Goal: Information Seeking & Learning: Find specific fact

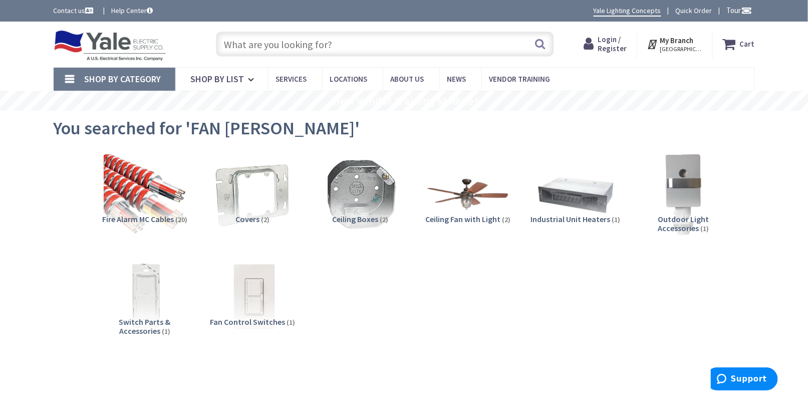
click at [282, 47] on input "text" at bounding box center [385, 44] width 338 height 25
type input "B"
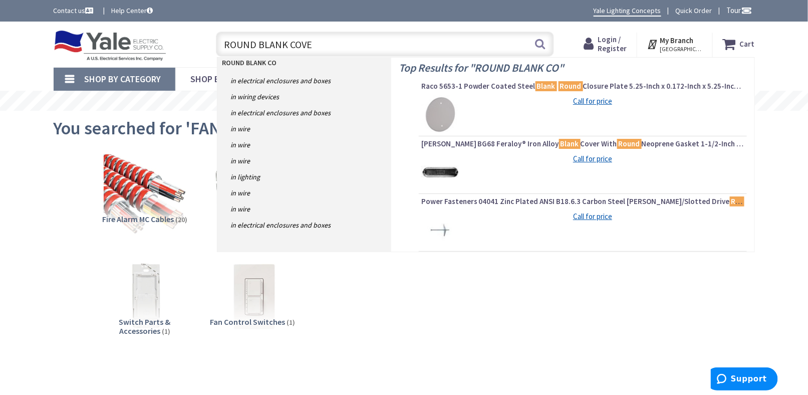
type input "ROUND BLANK COVER"
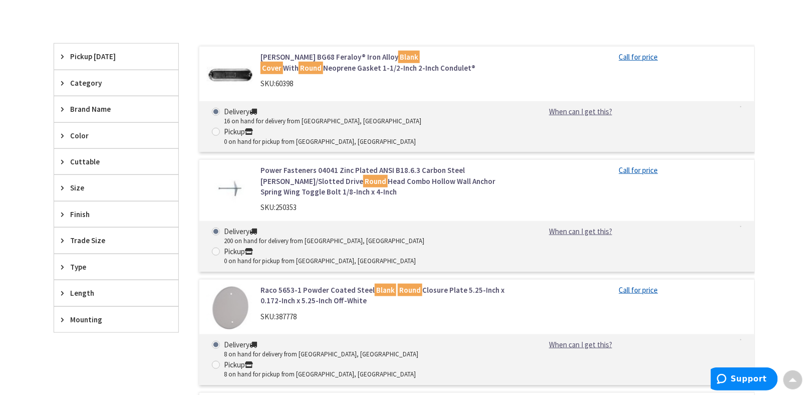
scroll to position [401, 0]
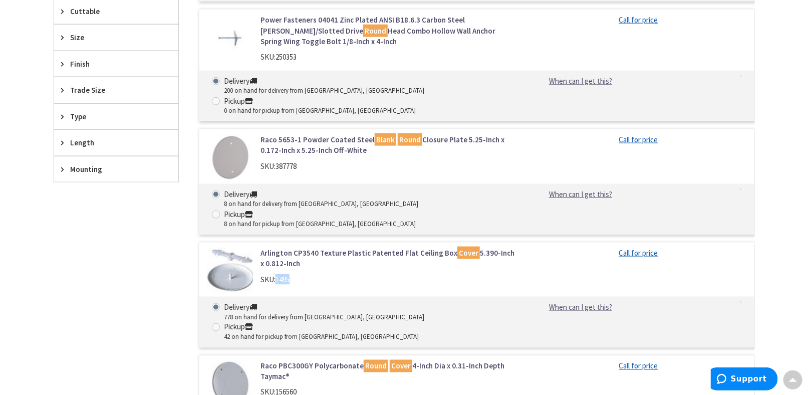
drag, startPoint x: 278, startPoint y: 220, endPoint x: 294, endPoint y: 220, distance: 16.0
click at [294, 274] on div "SKU: 1495" at bounding box center [388, 279] width 255 height 11
copy span "1495"
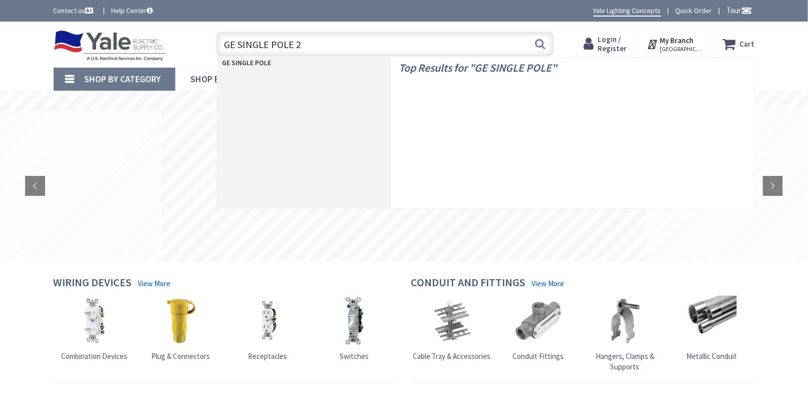
type input "GE SINGLE POLE 20"
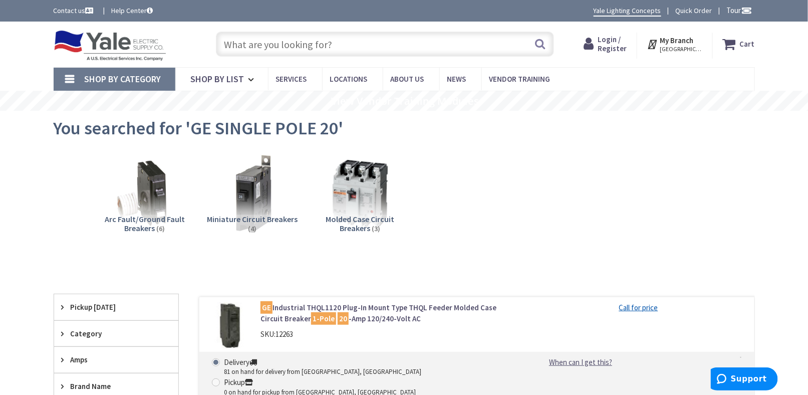
click at [131, 59] on img at bounding box center [110, 45] width 113 height 31
